Goal: Browse casually

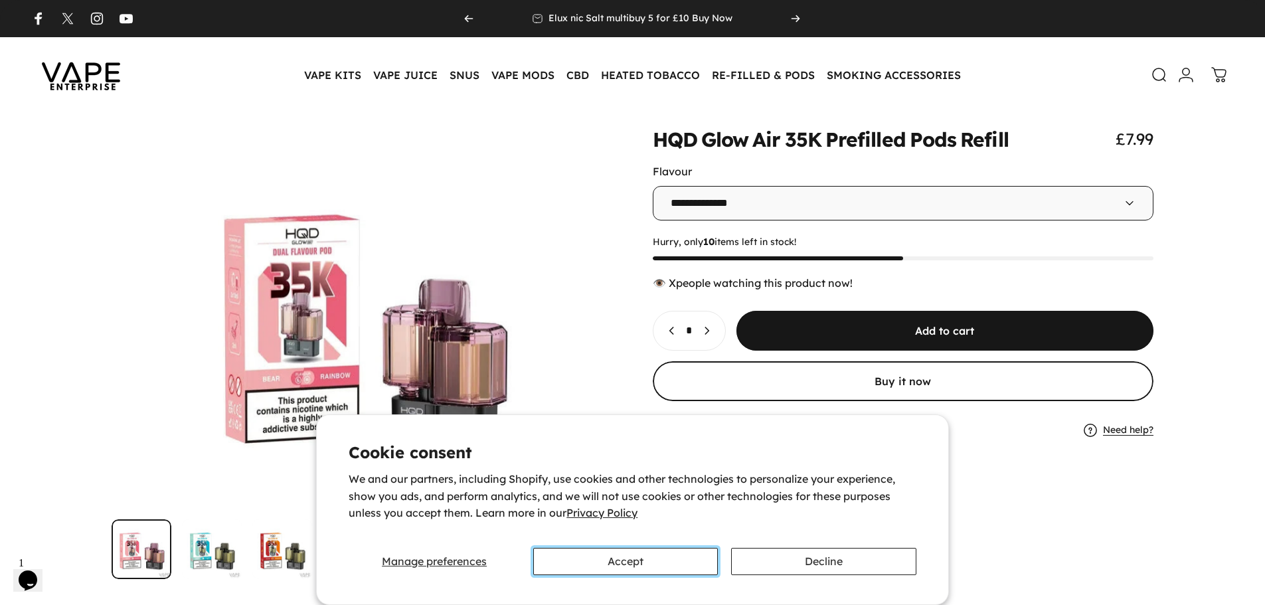
click at [580, 567] on button "Accept" at bounding box center [625, 561] width 185 height 27
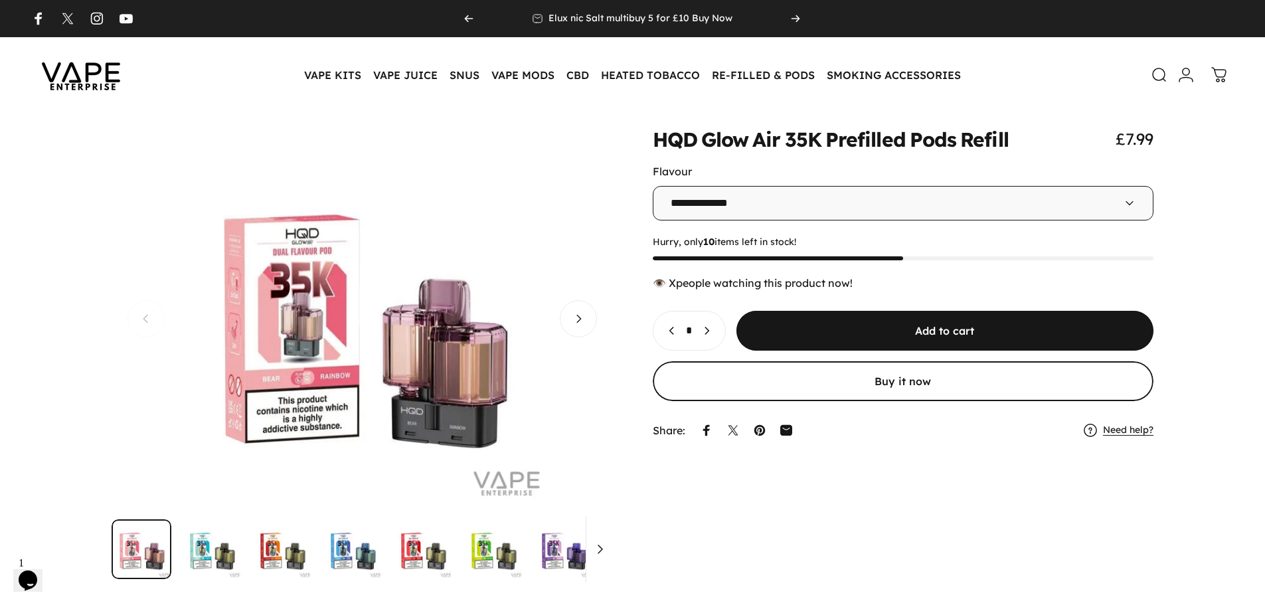
scroll to position [36, 0]
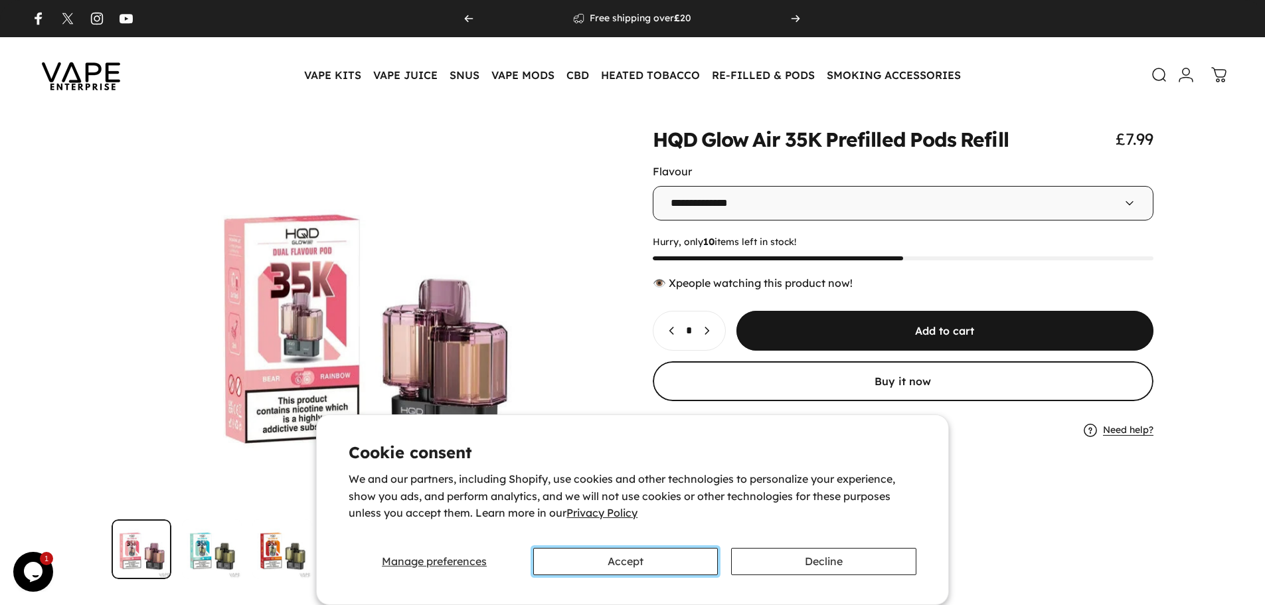
click at [645, 557] on button "Accept" at bounding box center [625, 561] width 185 height 27
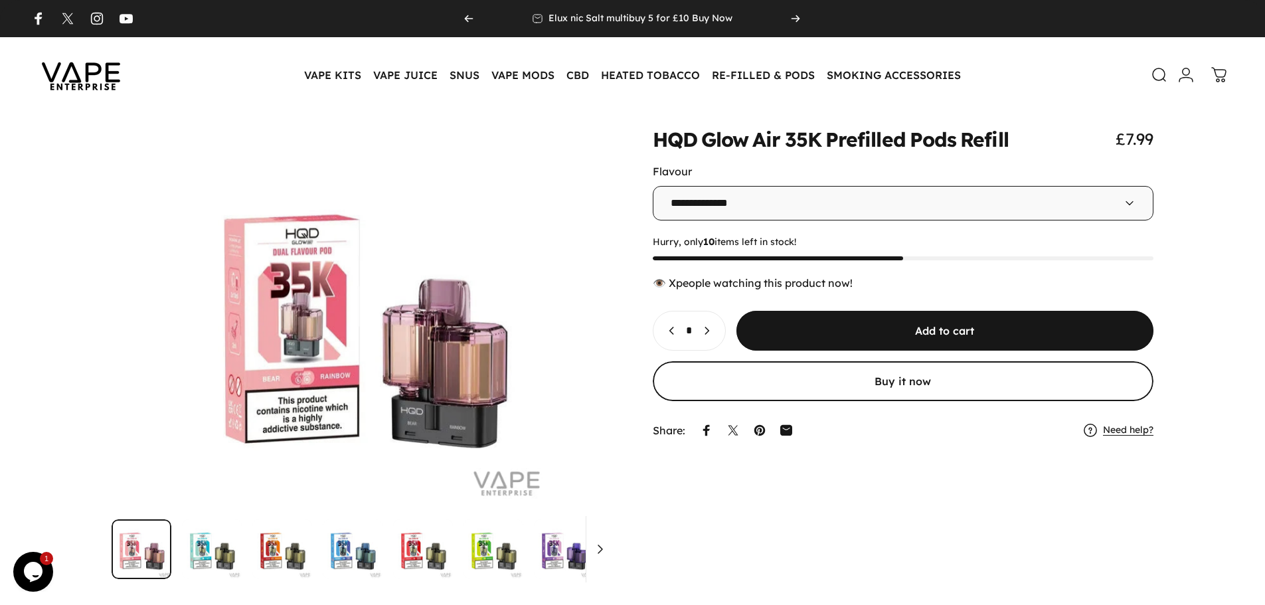
click at [106, 72] on img at bounding box center [81, 75] width 120 height 62
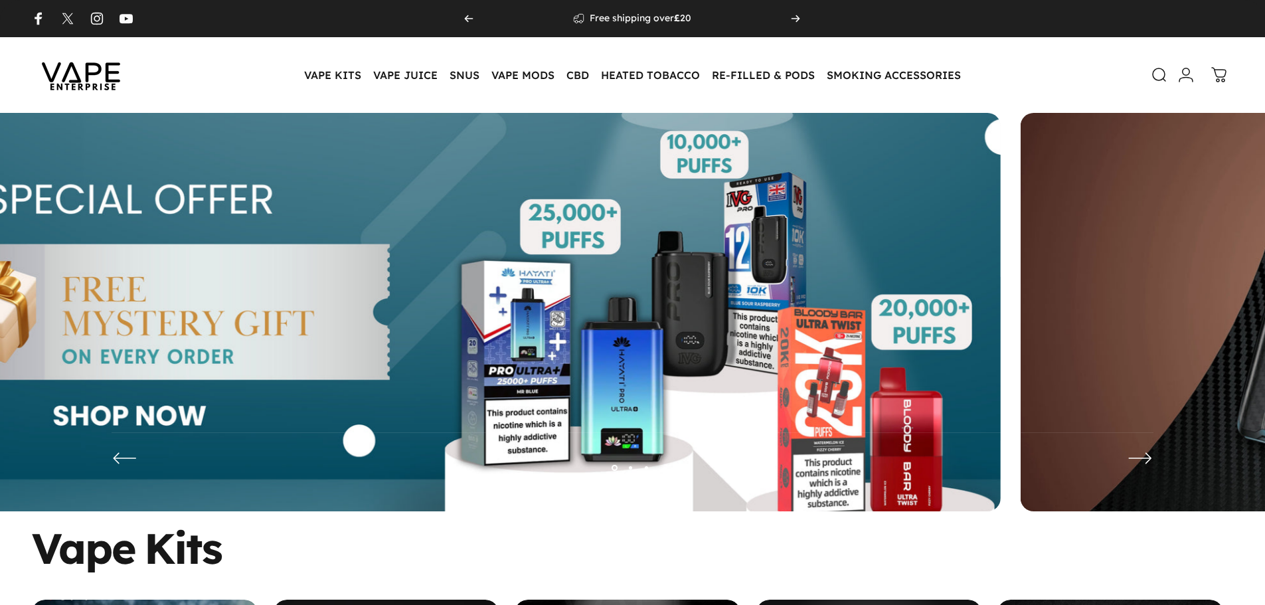
click at [151, 354] on img at bounding box center [405, 322] width 1192 height 418
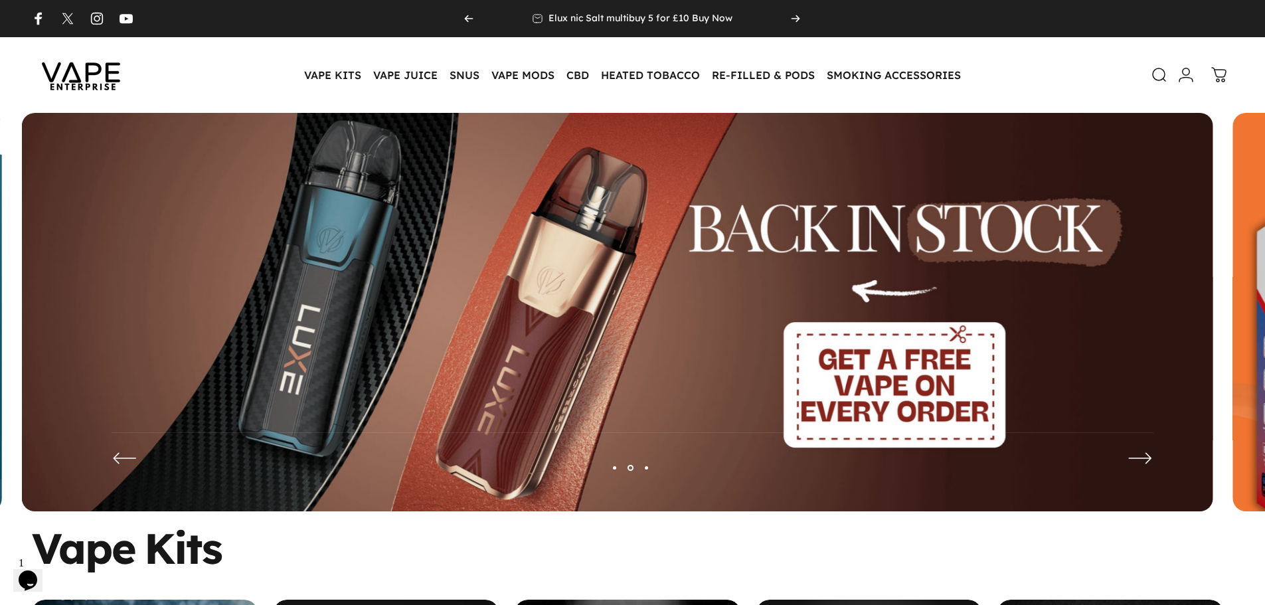
click at [491, 366] on img at bounding box center [618, 322] width 1192 height 418
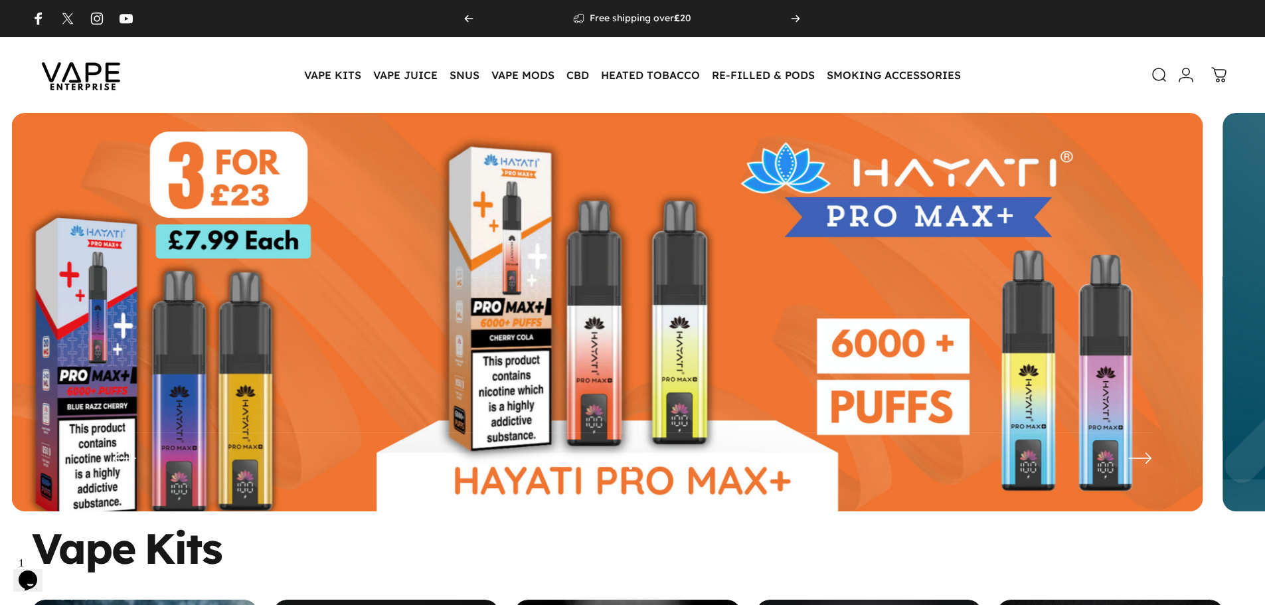
click at [496, 351] on img at bounding box center [608, 322] width 1192 height 418
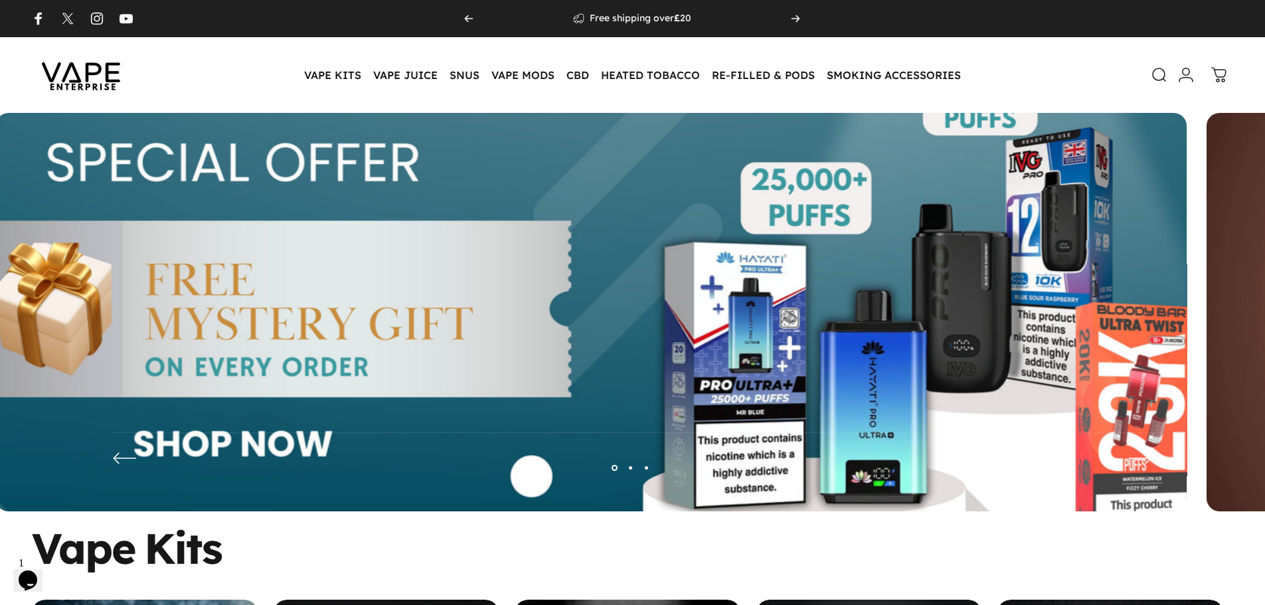
click at [522, 359] on img at bounding box center [591, 322] width 1549 height 544
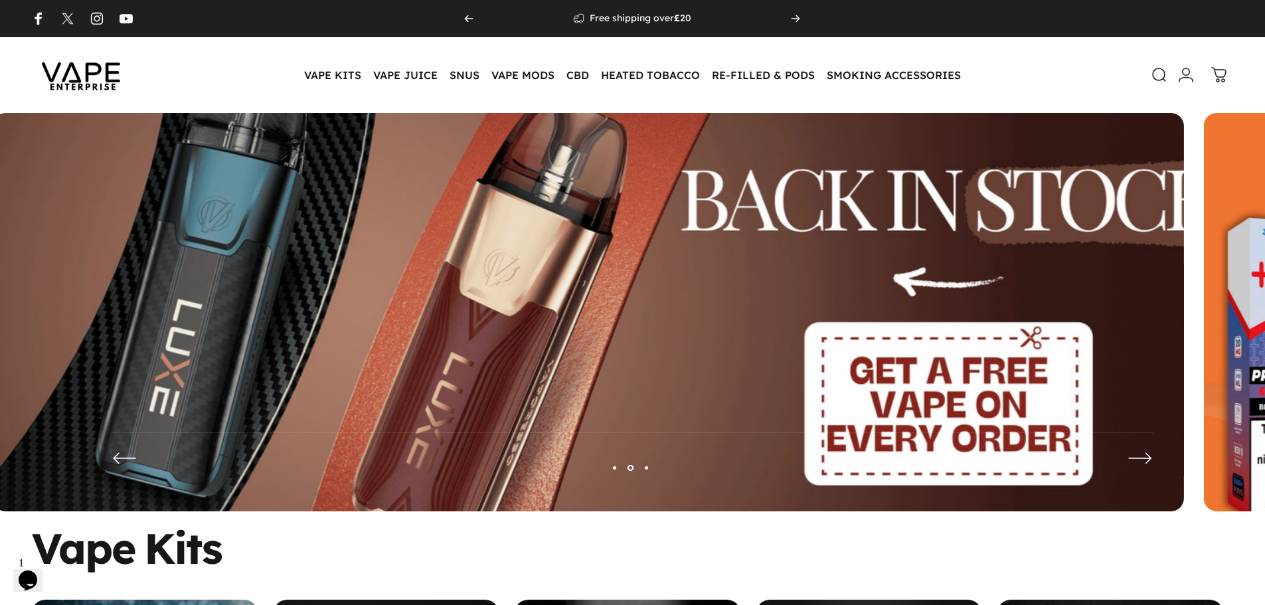
click at [618, 337] on img at bounding box center [588, 322] width 1549 height 544
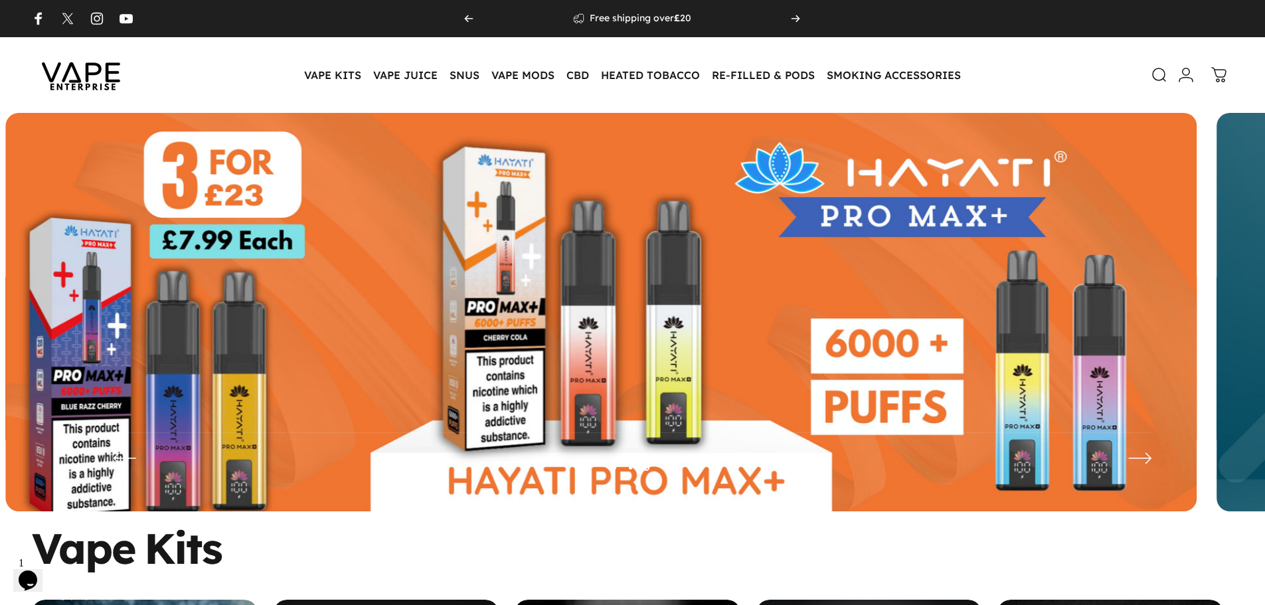
click at [496, 353] on img at bounding box center [601, 322] width 1192 height 418
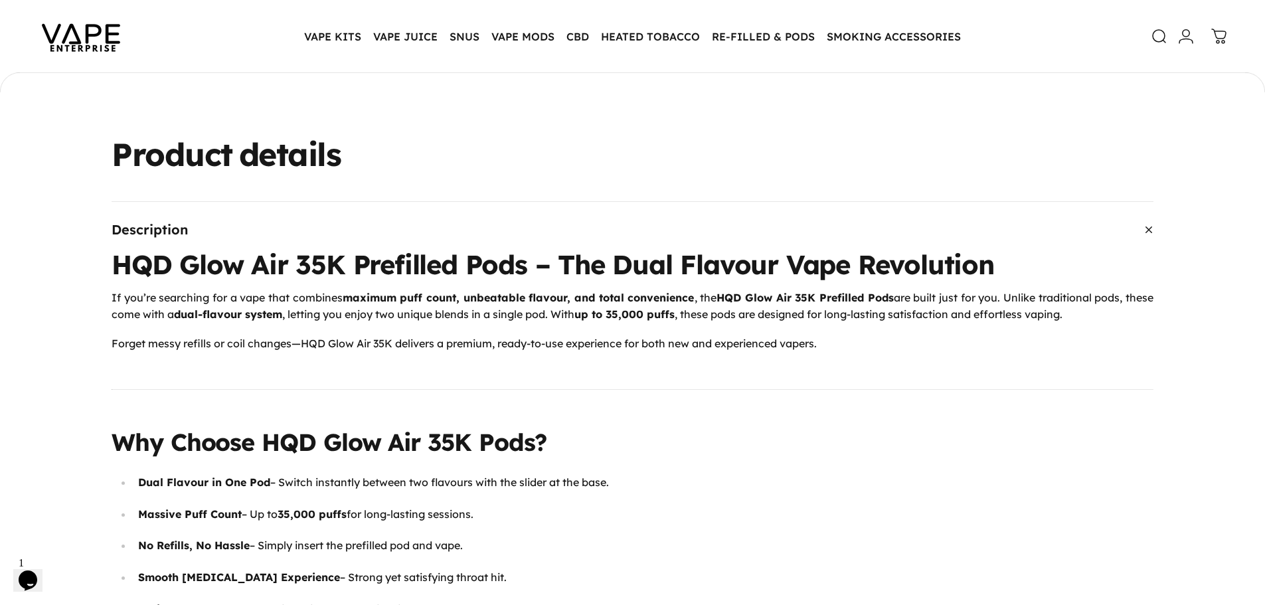
scroll to position [595, 0]
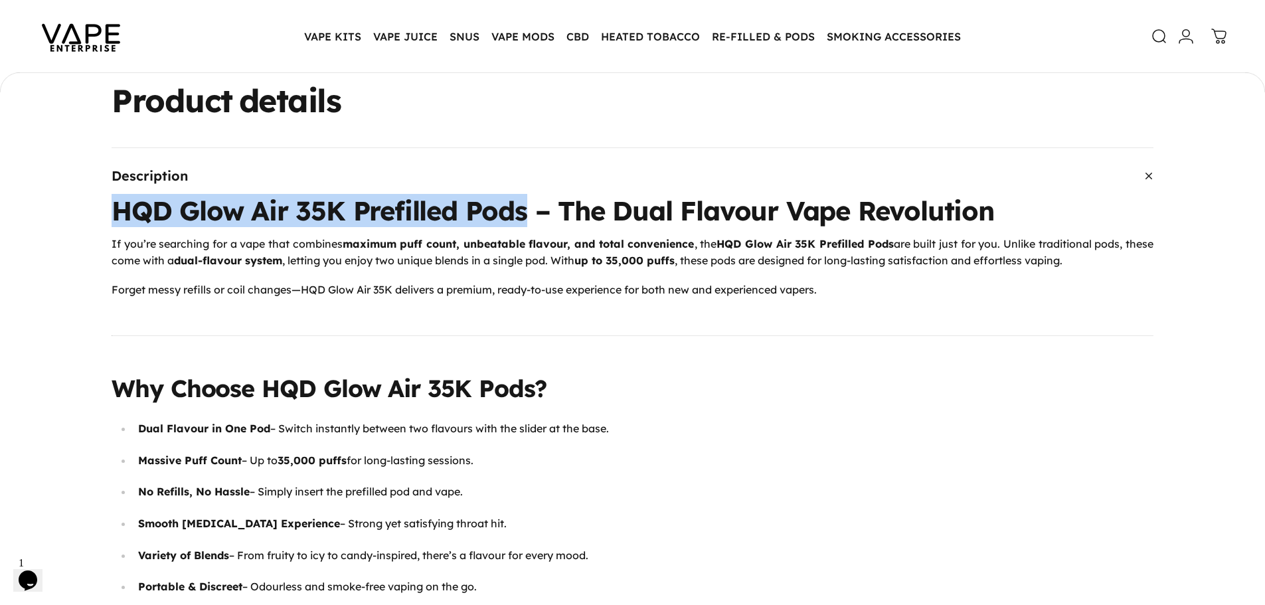
drag, startPoint x: 523, startPoint y: 216, endPoint x: 29, endPoint y: 215, distance: 494.2
copy h1 "HQD Glow Air 35K Prefilled Pods"
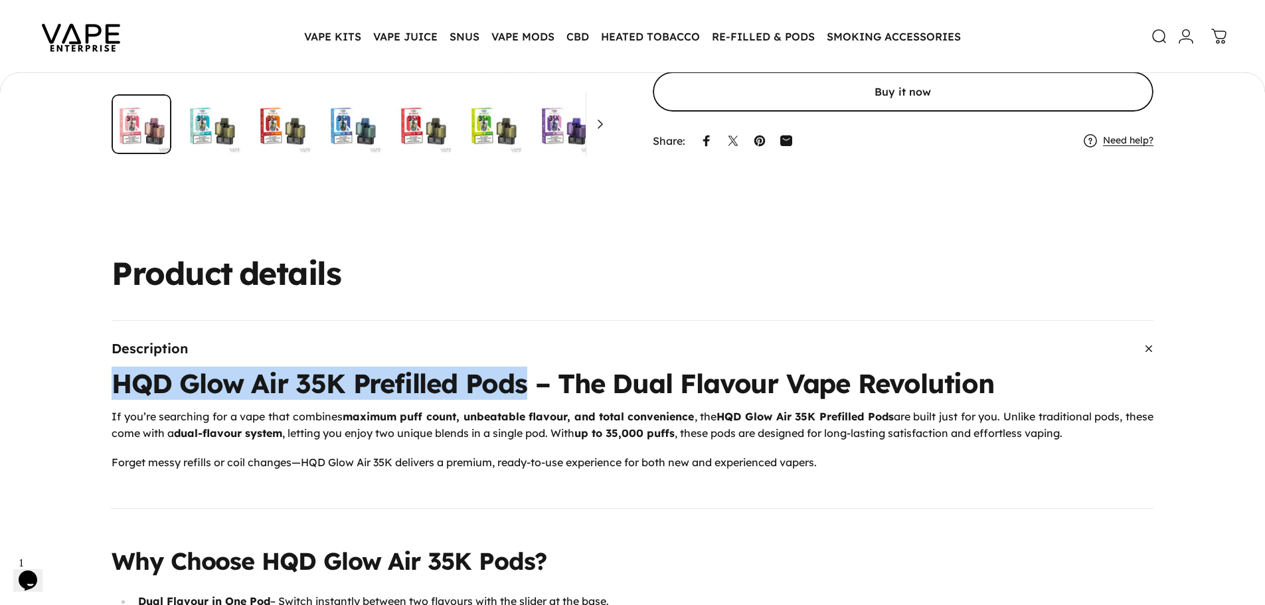
scroll to position [395, 0]
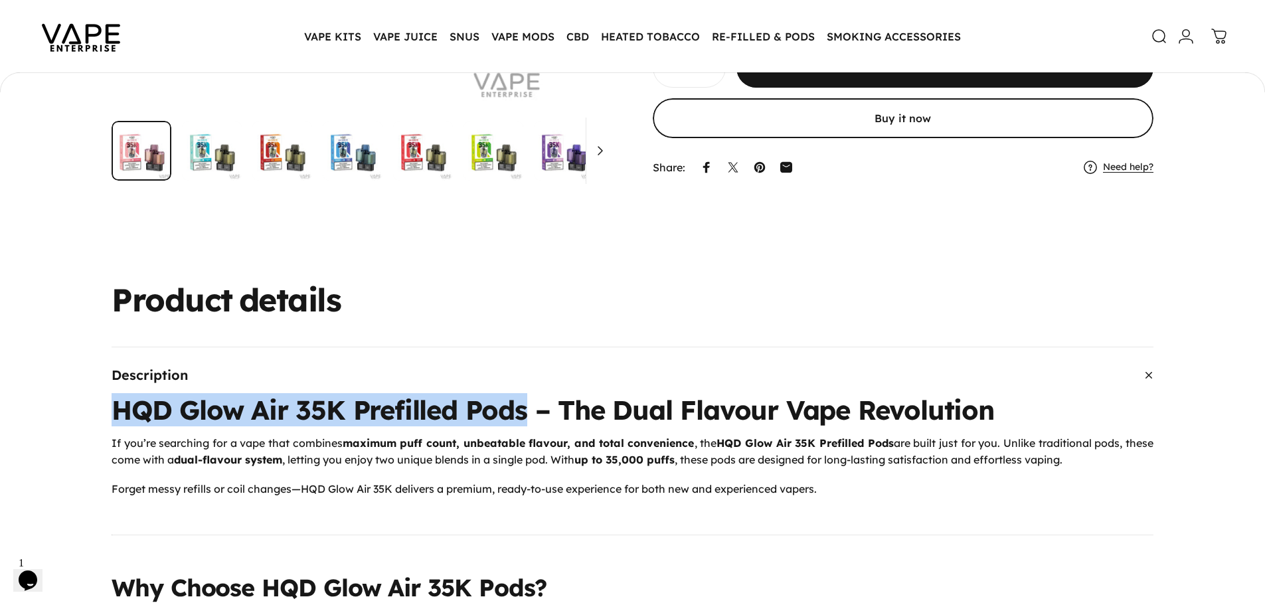
copy h1 "HQD Glow Air 35K Prefilled Pods"
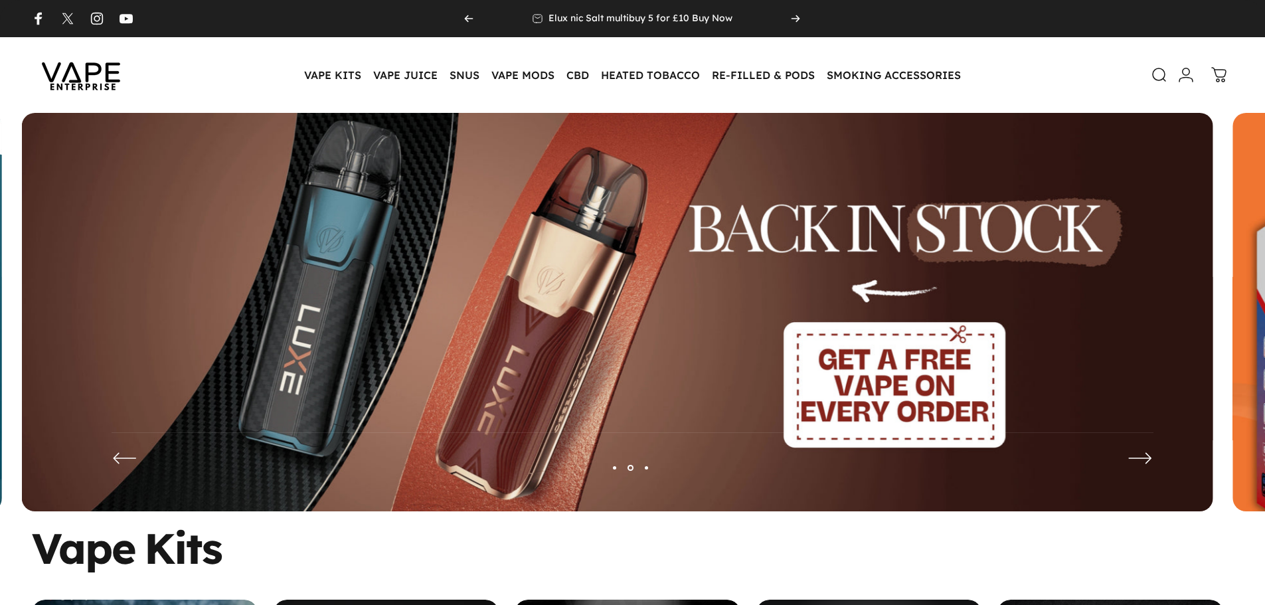
click at [304, 262] on img at bounding box center [618, 322] width 1192 height 418
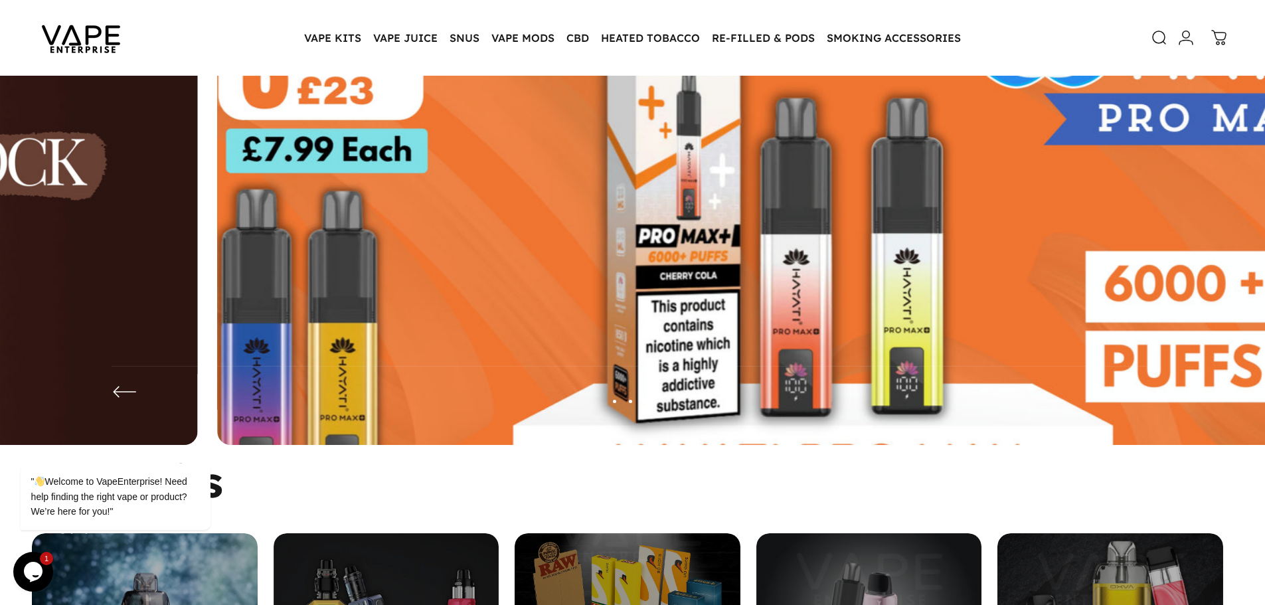
click at [275, 256] on img at bounding box center [813, 256] width 1549 height 544
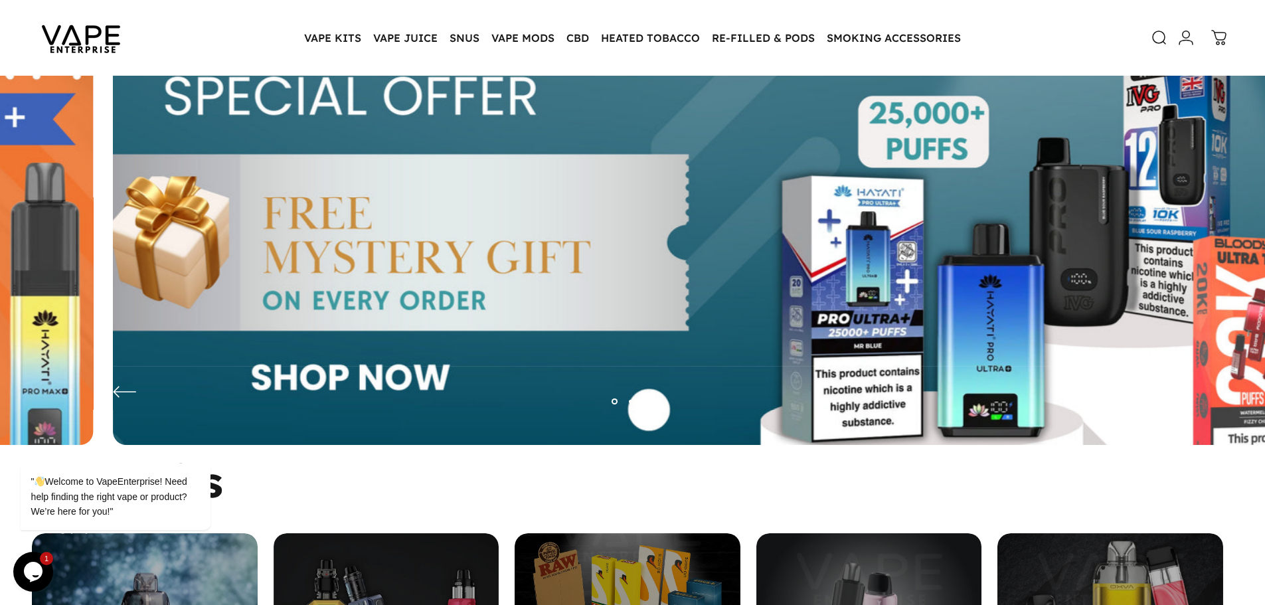
click at [278, 254] on img at bounding box center [708, 256] width 1549 height 544
